Goal: Transaction & Acquisition: Purchase product/service

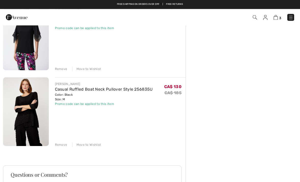
scroll to position [137, 0]
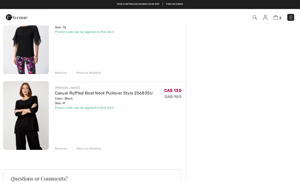
click at [34, 117] on img at bounding box center [26, 115] width 46 height 69
click at [36, 98] on img at bounding box center [26, 115] width 46 height 69
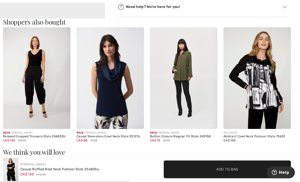
scroll to position [456, 0]
click at [44, 84] on img at bounding box center [36, 77] width 67 height 101
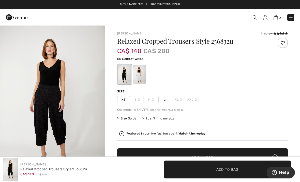
click at [140, 72] on div at bounding box center [139, 74] width 13 height 19
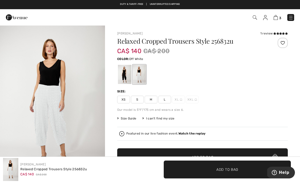
click at [154, 100] on span "M" at bounding box center [151, 99] width 13 height 8
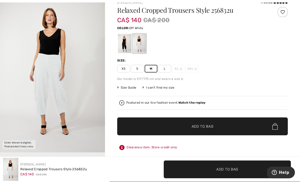
click at [213, 127] on span "Add to Bag" at bounding box center [203, 126] width 22 height 5
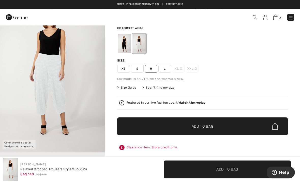
scroll to position [31, 0]
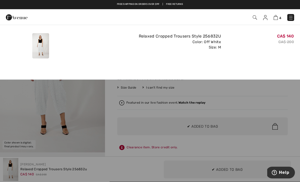
click at [275, 55] on div "CA$ 140 CA$ 200" at bounding box center [259, 45] width 73 height 29
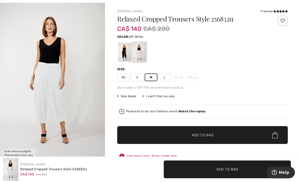
scroll to position [22, 0]
click at [132, 94] on span "Size Guide" at bounding box center [126, 96] width 19 height 5
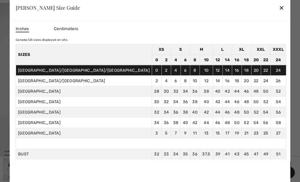
click at [279, 13] on div "✕" at bounding box center [281, 7] width 5 height 11
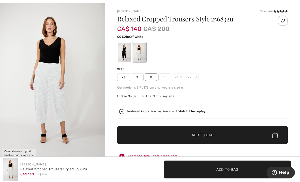
click at [275, 11] on icon at bounding box center [275, 11] width 3 height 3
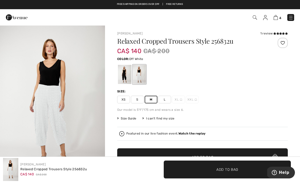
click at [278, 19] on img at bounding box center [276, 17] width 4 height 5
click at [278, 18] on img at bounding box center [276, 17] width 4 height 5
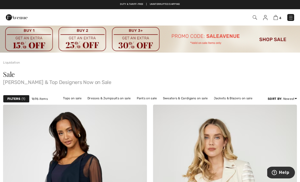
click at [277, 38] on img at bounding box center [150, 39] width 300 height 28
click at [276, 39] on img at bounding box center [150, 39] width 300 height 28
click at [270, 40] on img at bounding box center [150, 39] width 300 height 28
click at [277, 41] on img at bounding box center [150, 39] width 300 height 28
click at [24, 98] on span "1" at bounding box center [24, 98] width 4 height 5
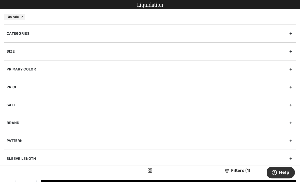
click at [27, 99] on div "Sale" at bounding box center [150, 105] width 292 height 18
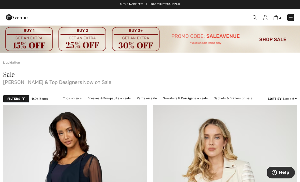
click at [26, 99] on div "Filters 1" at bounding box center [16, 99] width 26 height 8
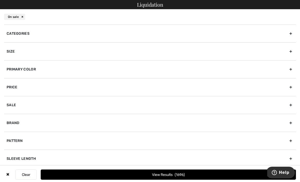
click at [29, 32] on div "Categories" at bounding box center [150, 33] width 292 height 18
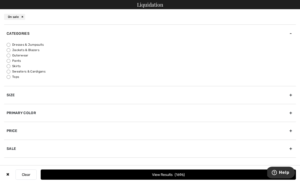
click at [9, 60] on input "Pants" at bounding box center [9, 61] width 4 height 4
radio input "true"
click at [11, 48] on label "Jackets & Blazers" at bounding box center [152, 50] width 290 height 5
click at [10, 48] on input "Jackets & Blazers" at bounding box center [9, 50] width 4 height 4
radio input "true"
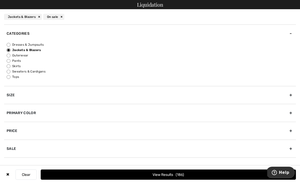
click at [10, 60] on input "Pants" at bounding box center [9, 61] width 4 height 4
radio input "true"
click at [184, 174] on span "338" at bounding box center [180, 174] width 9 height 4
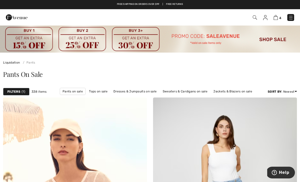
click at [26, 91] on div "Filters 1" at bounding box center [16, 92] width 26 height 8
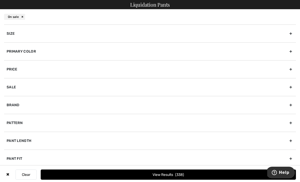
click at [50, 104] on div "Brand" at bounding box center [150, 105] width 292 height 18
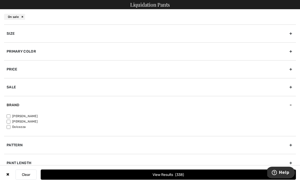
click at [9, 120] on input"] "[PERSON_NAME]" at bounding box center [9, 121] width 4 height 4
checkbox input"] "true"
click at [182, 174] on span "71" at bounding box center [180, 174] width 6 height 4
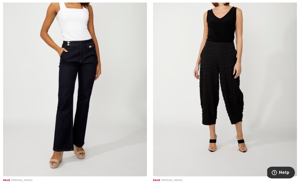
scroll to position [859, 0]
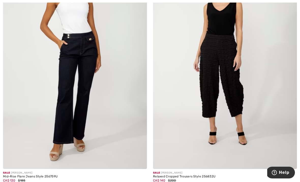
click at [256, 65] on img at bounding box center [225, 60] width 144 height 216
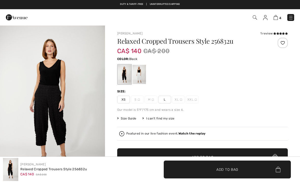
checkbox input "true"
click at [140, 72] on div at bounding box center [139, 74] width 13 height 19
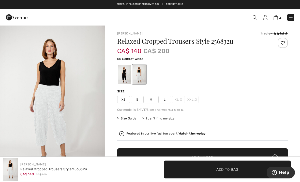
click at [277, 33] on icon at bounding box center [278, 33] width 3 height 3
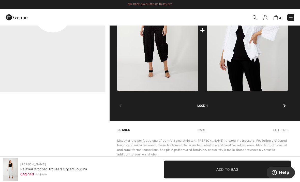
scroll to position [262, 0]
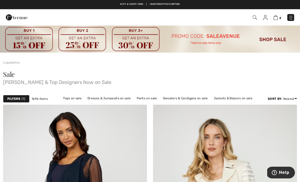
click at [278, 18] on img at bounding box center [276, 17] width 4 height 5
click at [277, 18] on img at bounding box center [276, 17] width 4 height 5
click at [278, 15] on img at bounding box center [276, 17] width 4 height 5
click at [277, 19] on img at bounding box center [276, 17] width 4 height 5
click at [278, 17] on img at bounding box center [276, 17] width 4 height 5
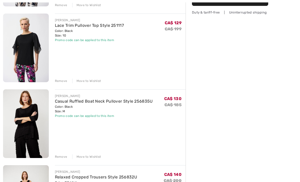
scroll to position [129, 0]
click at [40, 123] on img at bounding box center [26, 123] width 46 height 69
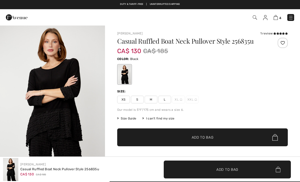
checkbox input "true"
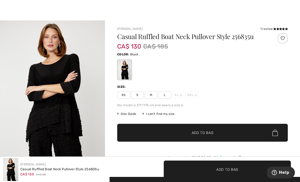
scroll to position [5, 0]
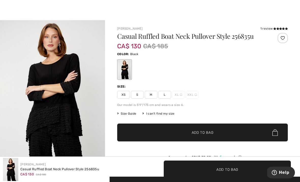
click at [140, 94] on span "S" at bounding box center [137, 95] width 13 height 8
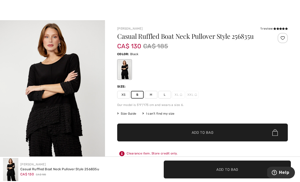
click at [208, 131] on span "Add to Bag" at bounding box center [203, 132] width 22 height 5
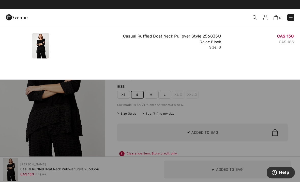
click at [264, 62] on div "Added to Bag Frank Lyman Casual Ruffled Boat Neck Pullover Style 256835u CA$ 13…" at bounding box center [150, 45] width 300 height 40
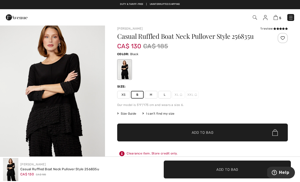
click at [278, 17] on img at bounding box center [276, 17] width 4 height 5
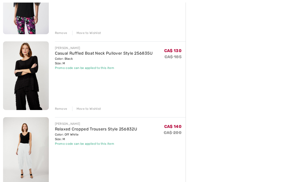
scroll to position [177, 0]
click at [64, 108] on div "Remove" at bounding box center [61, 108] width 12 height 5
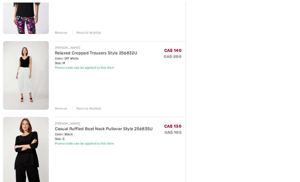
click at [42, 76] on img at bounding box center [26, 75] width 46 height 69
click at [39, 79] on img at bounding box center [26, 75] width 46 height 69
click at [71, 55] on link "Relaxed Cropped Trousers Style 256832U" at bounding box center [96, 52] width 82 height 5
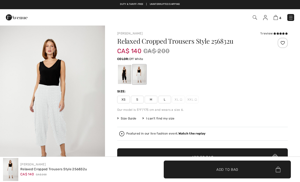
checkbox input "true"
click at [140, 99] on span "S" at bounding box center [137, 99] width 13 height 8
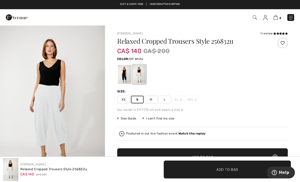
click at [240, 173] on span "✔ Added to Bag Add to Bag" at bounding box center [227, 169] width 127 height 18
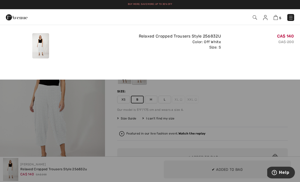
click at [288, 60] on div "CA$ 140 CA$ 200" at bounding box center [259, 45] width 73 height 29
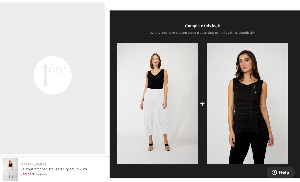
scroll to position [199, 0]
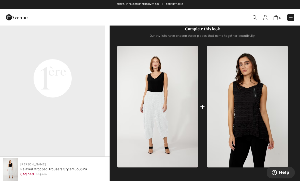
click at [278, 19] on img at bounding box center [276, 17] width 4 height 5
click at [277, 16] on img at bounding box center [276, 17] width 4 height 5
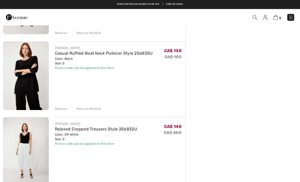
scroll to position [252, 0]
click at [61, 181] on div "Remove" at bounding box center [61, 184] width 12 height 5
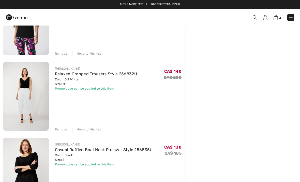
scroll to position [154, 0]
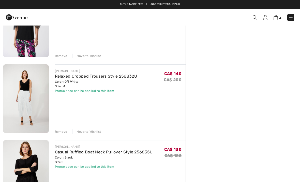
click at [63, 130] on div "Remove" at bounding box center [61, 131] width 12 height 5
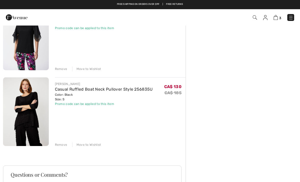
scroll to position [140, 0]
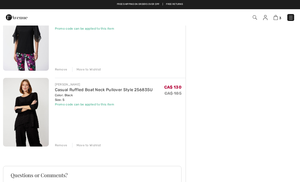
click at [34, 117] on img at bounding box center [26, 112] width 46 height 69
click at [39, 101] on img at bounding box center [26, 112] width 46 height 69
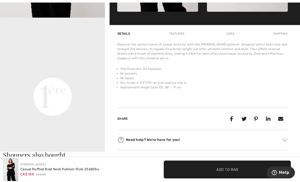
click at [89, 67] on video "Your browser does not support the video tag." at bounding box center [52, 44] width 105 height 53
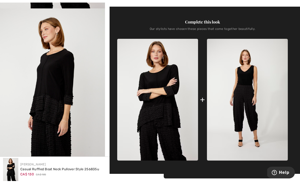
scroll to position [175, 0]
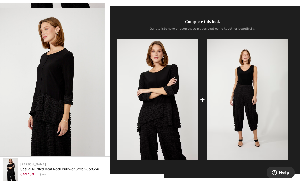
click at [173, 97] on img at bounding box center [157, 98] width 81 height 121
click at [78, 97] on img "2 / 4" at bounding box center [52, 87] width 105 height 158
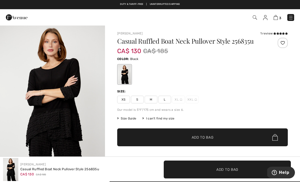
click at [280, 17] on span "3" at bounding box center [281, 18] width 2 height 4
click at [278, 18] on img at bounding box center [276, 17] width 4 height 5
click at [278, 19] on img at bounding box center [276, 17] width 4 height 5
